Goal: Transaction & Acquisition: Purchase product/service

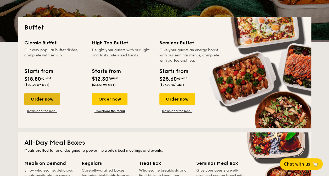
click at [52, 100] on div "Order now" at bounding box center [42, 99] width 36 height 12
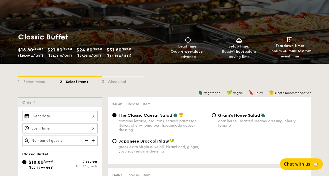
scroll to position [78, 0]
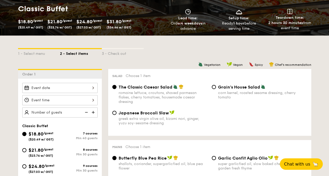
click at [93, 88] on div at bounding box center [59, 88] width 75 height 10
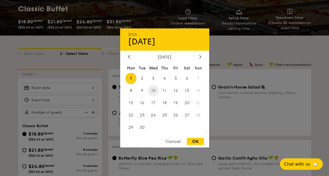
click at [156, 93] on span "10" at bounding box center [152, 90] width 11 height 11
click at [196, 139] on div "OK" at bounding box center [195, 141] width 17 height 7
type input "[DATE]"
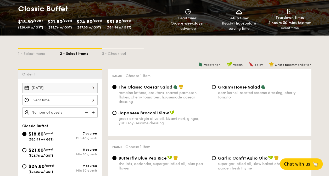
click at [92, 101] on div at bounding box center [59, 100] width 75 height 10
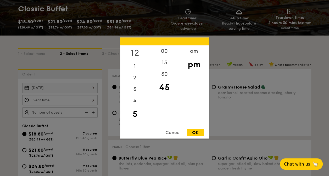
drag, startPoint x: 136, startPoint y: 53, endPoint x: 145, endPoint y: 55, distance: 9.4
click at [136, 53] on div "12" at bounding box center [135, 52] width 30 height 15
click at [163, 53] on div "00" at bounding box center [165, 52] width 30 height 15
click at [194, 66] on div "pm" at bounding box center [194, 64] width 30 height 15
click at [195, 134] on div "OK" at bounding box center [195, 132] width 17 height 7
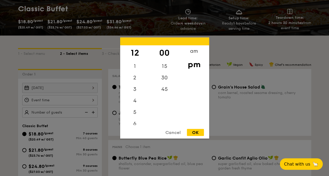
type input "12:00PM"
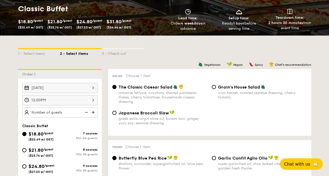
click at [94, 112] on img at bounding box center [94, 112] width 8 height 10
click at [85, 113] on img at bounding box center [86, 112] width 8 height 10
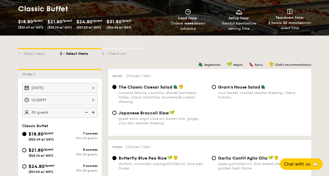
click at [85, 113] on img at bounding box center [86, 112] width 8 height 10
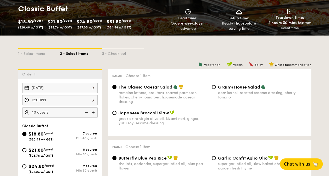
click at [85, 113] on img at bounding box center [86, 112] width 8 height 10
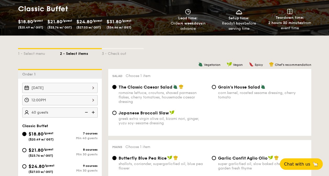
click at [86, 112] on img at bounding box center [86, 112] width 8 height 10
type input "40 guests"
click at [126, 128] on div "Japanese Broccoli Slaw greek extra virgin olive oil, kizami [PERSON_NAME], yuzu…" at bounding box center [209, 120] width 199 height 21
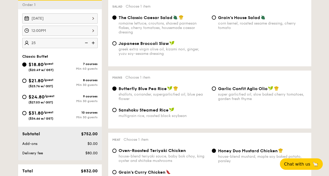
scroll to position [157, 0]
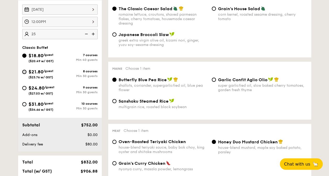
click at [23, 72] on input "$21.80 /guest ($23.76 w/ GST) 8 courses Min 30 guests" at bounding box center [24, 72] width 4 height 4
radio input "true"
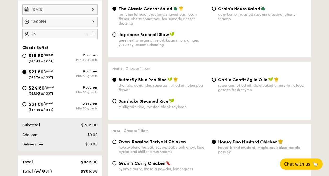
radio input "true"
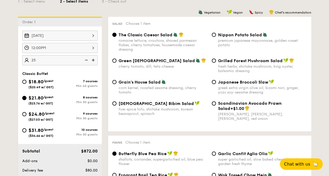
scroll to position [131, 0]
click at [88, 60] on img at bounding box center [86, 60] width 8 height 10
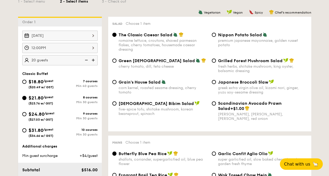
click at [94, 59] on img at bounding box center [94, 60] width 8 height 10
click at [93, 59] on img at bounding box center [94, 60] width 8 height 10
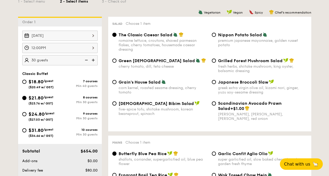
click at [86, 59] on img at bounding box center [86, 60] width 8 height 10
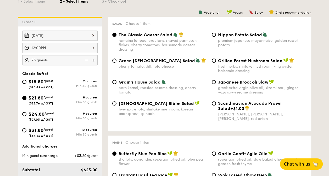
click at [93, 59] on img at bounding box center [94, 60] width 8 height 10
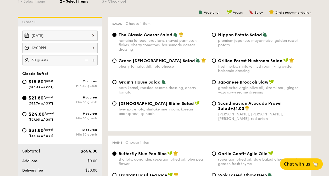
click at [85, 59] on img at bounding box center [86, 60] width 8 height 10
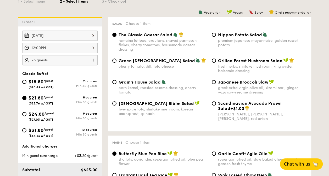
click at [93, 60] on img at bounding box center [94, 60] width 8 height 10
type input "30 guests"
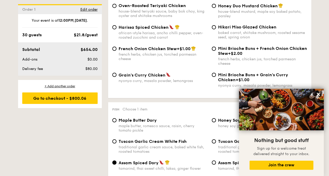
scroll to position [418, 0]
